Goal: Information Seeking & Learning: Learn about a topic

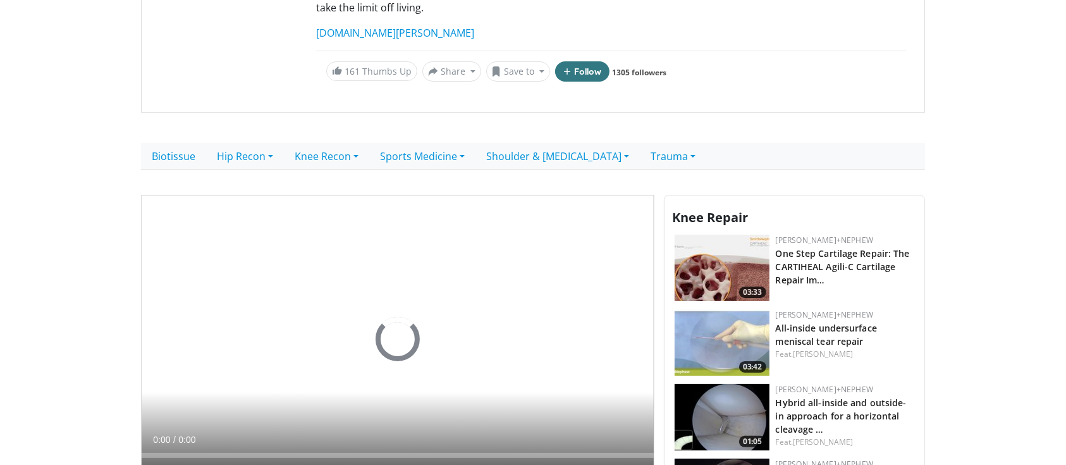
scroll to position [295, 0]
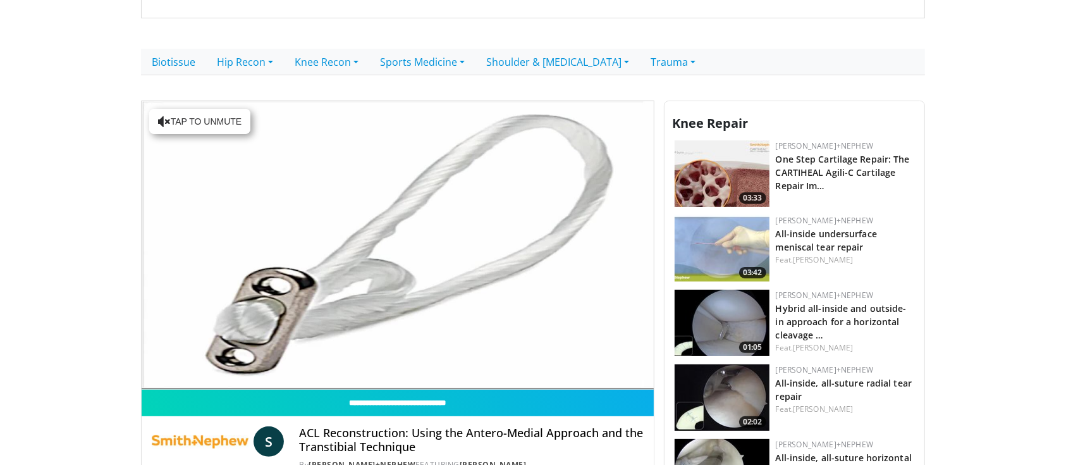
click at [180, 360] on div "10 seconds Tap to unmute" at bounding box center [398, 245] width 512 height 288
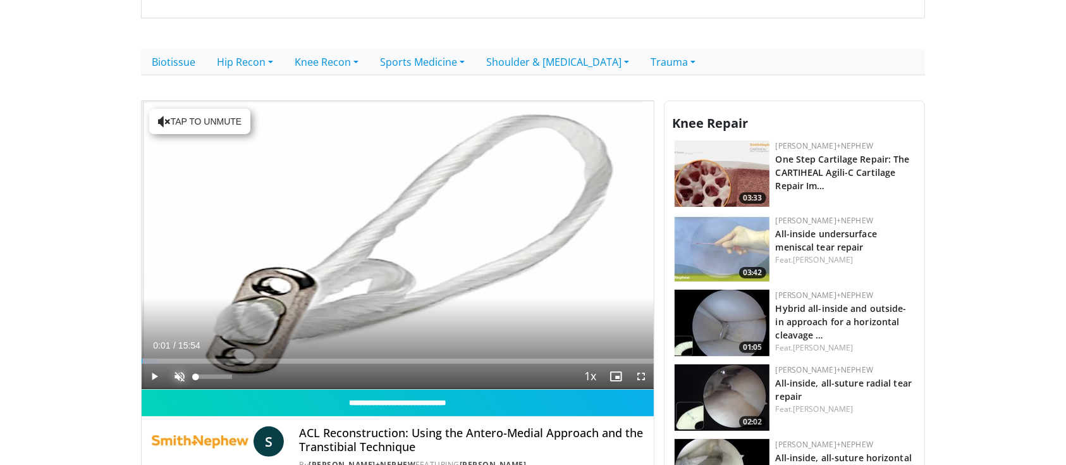
click at [180, 363] on span "Video Player" at bounding box center [179, 375] width 25 height 25
click at [153, 363] on span "Video Player" at bounding box center [154, 375] width 25 height 25
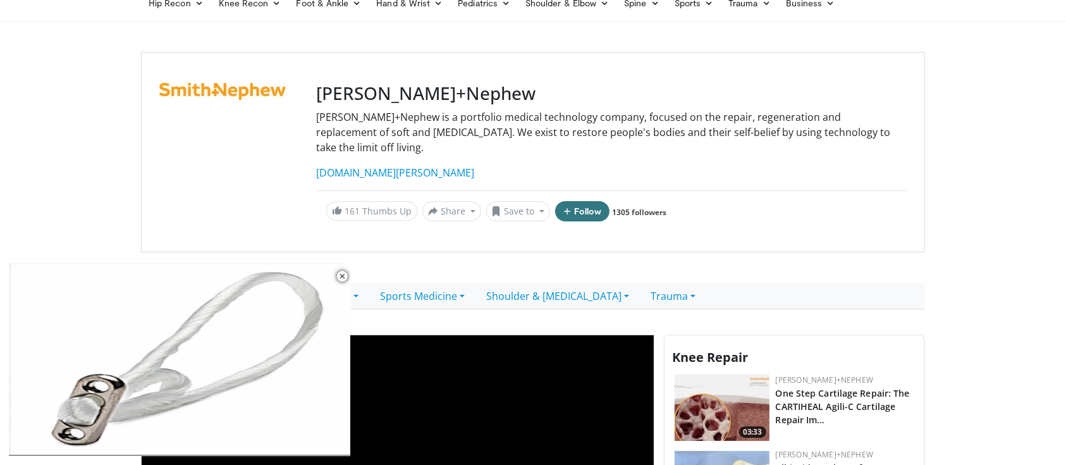
scroll to position [0, 0]
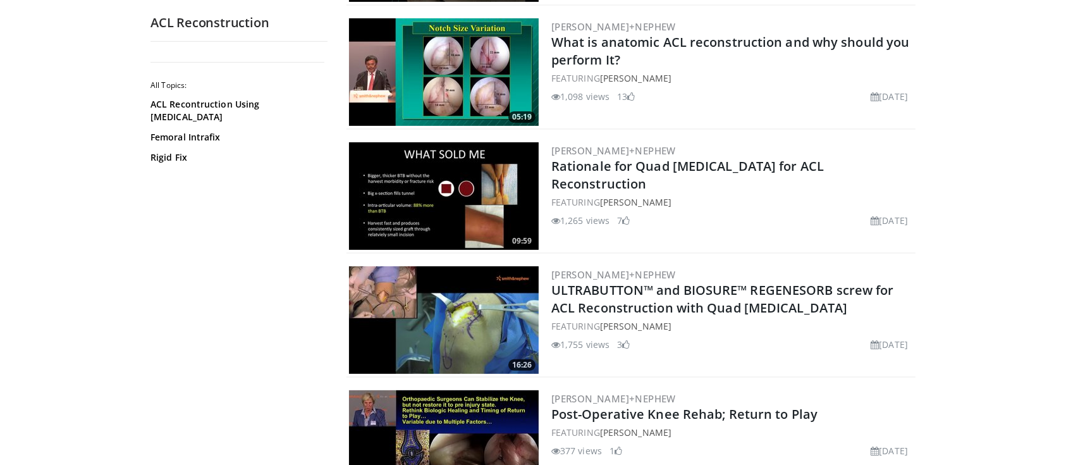
scroll to position [374, 0]
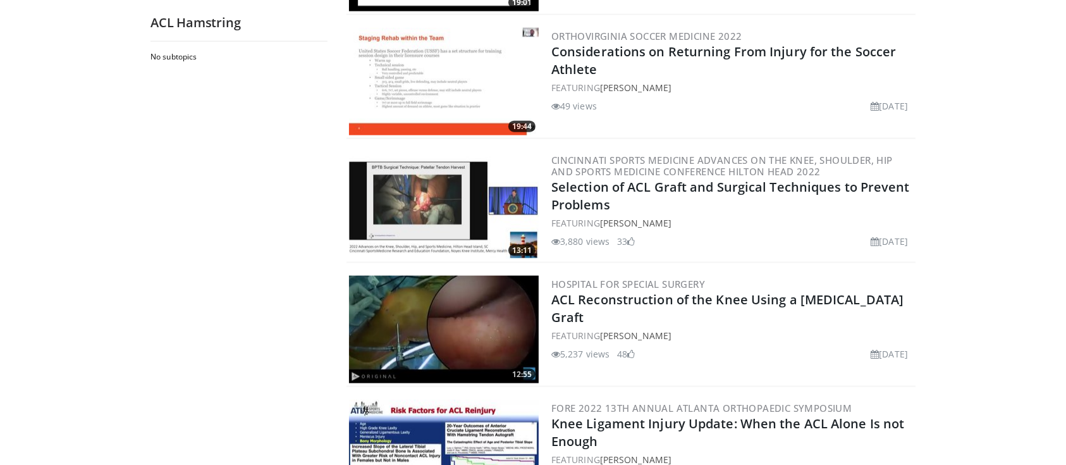
scroll to position [1624, 0]
click at [477, 326] on img at bounding box center [444, 328] width 190 height 107
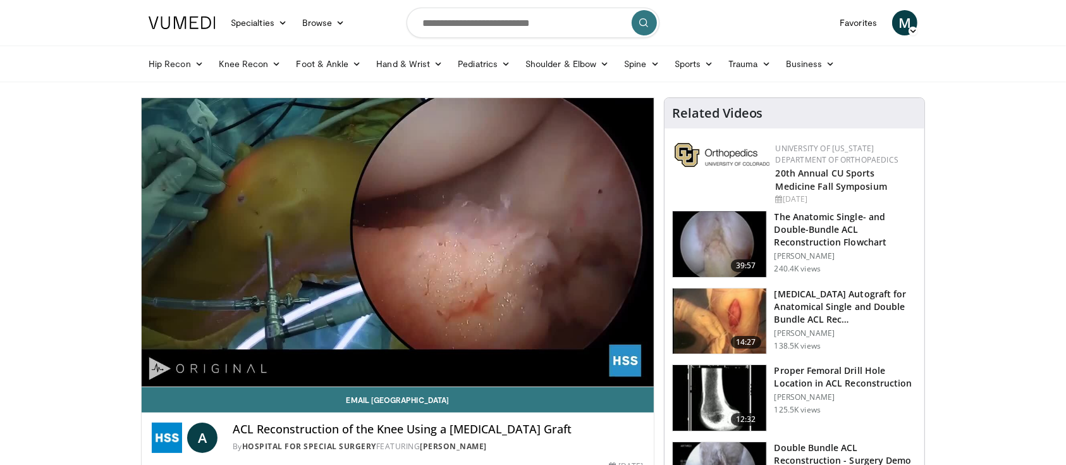
click at [220, 370] on video-js "**********" at bounding box center [398, 242] width 512 height 289
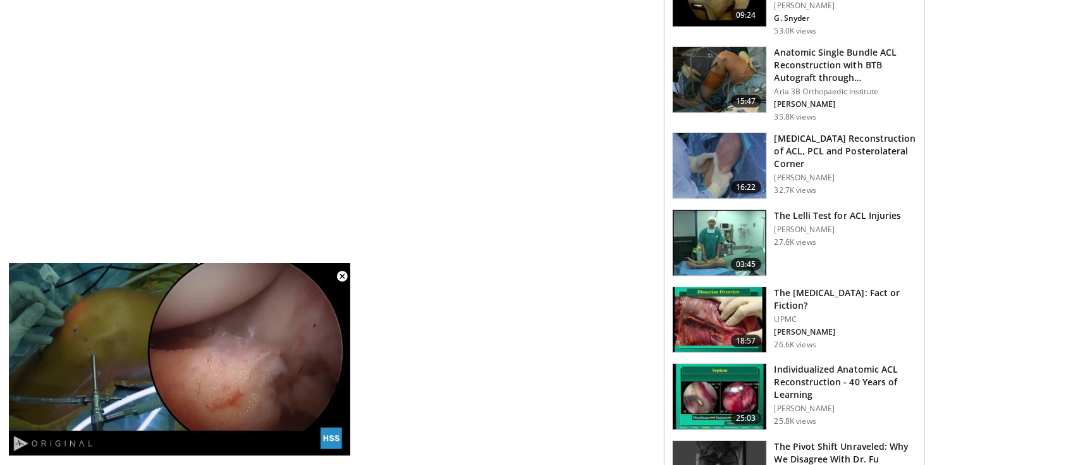
scroll to position [812, 0]
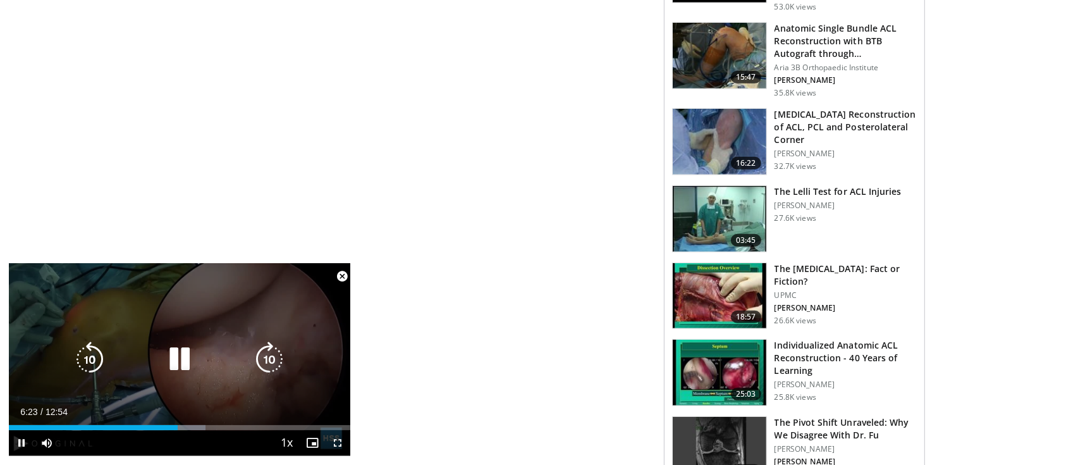
click at [298, 302] on div "10 seconds Tap to unmute" at bounding box center [179, 359] width 341 height 192
click at [241, 342] on div "10 seconds Tap to unmute" at bounding box center [179, 359] width 341 height 192
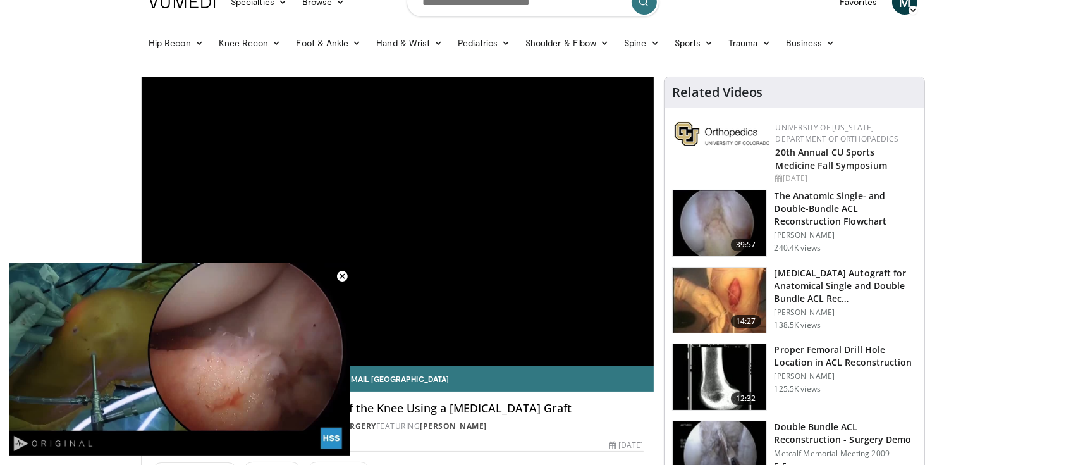
scroll to position [0, 0]
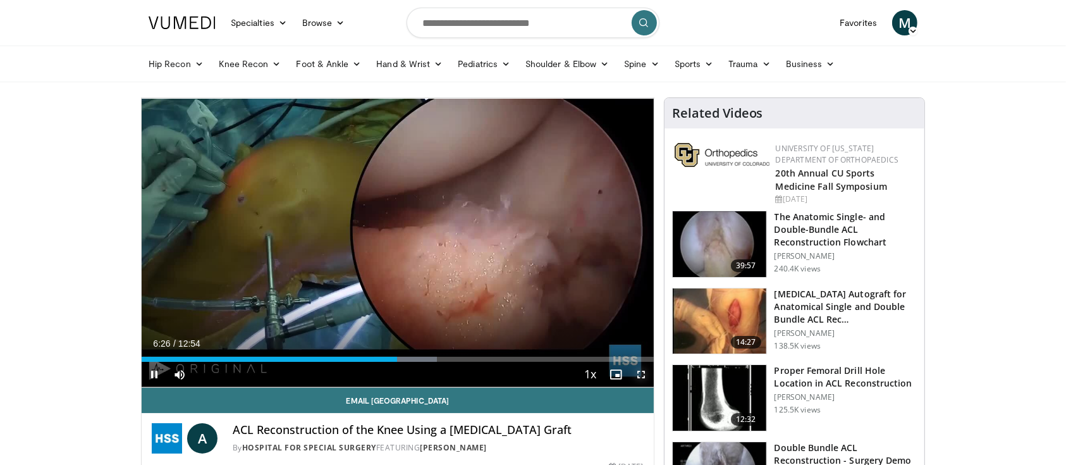
click at [641, 375] on span "Video Player" at bounding box center [640, 374] width 25 height 25
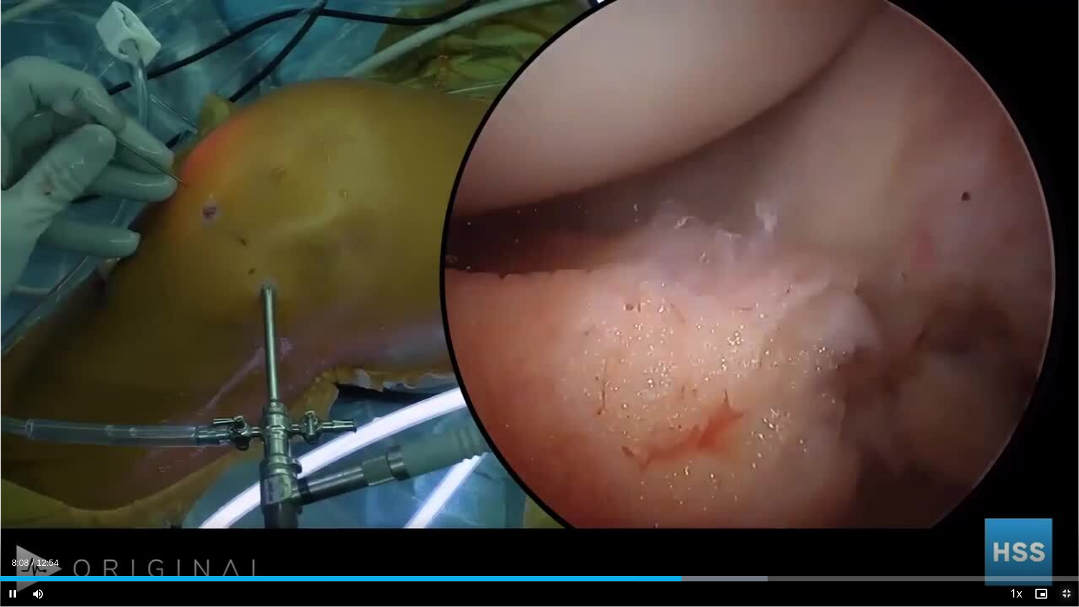
click at [1065, 464] on span "Video Player" at bounding box center [1066, 593] width 25 height 25
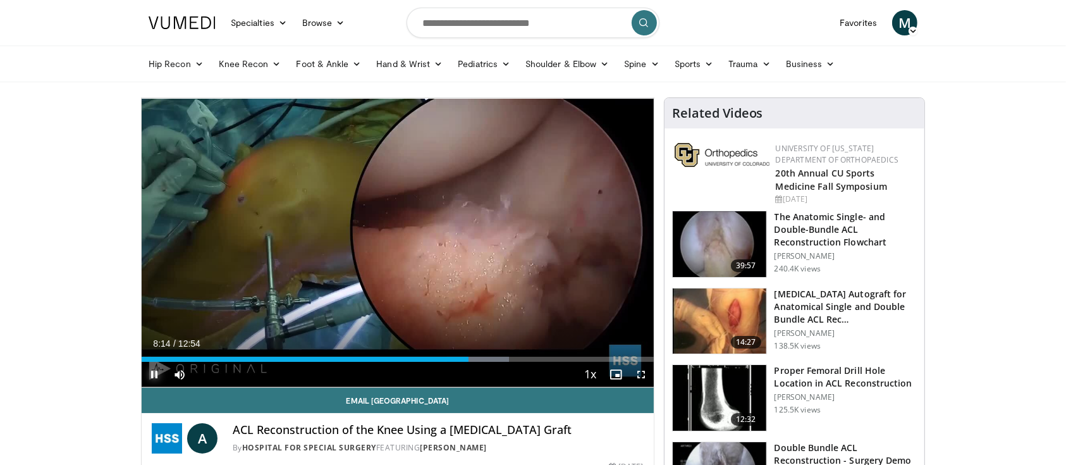
click at [157, 368] on span "Video Player" at bounding box center [154, 374] width 25 height 25
